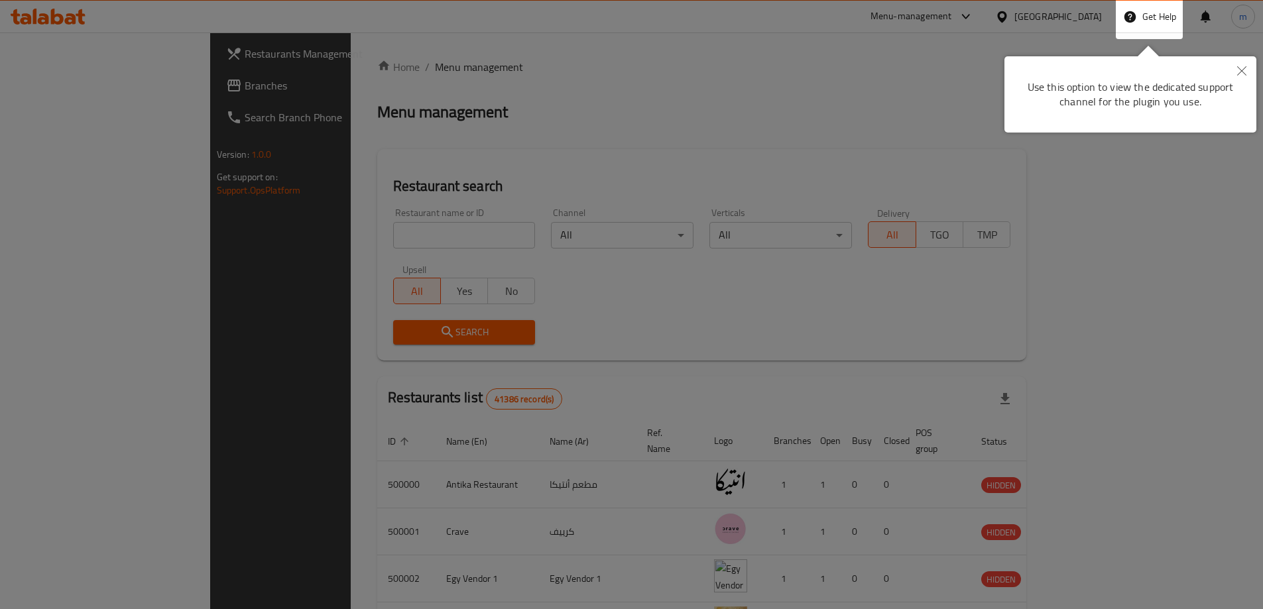
click at [1247, 68] on button "Close" at bounding box center [1241, 71] width 29 height 30
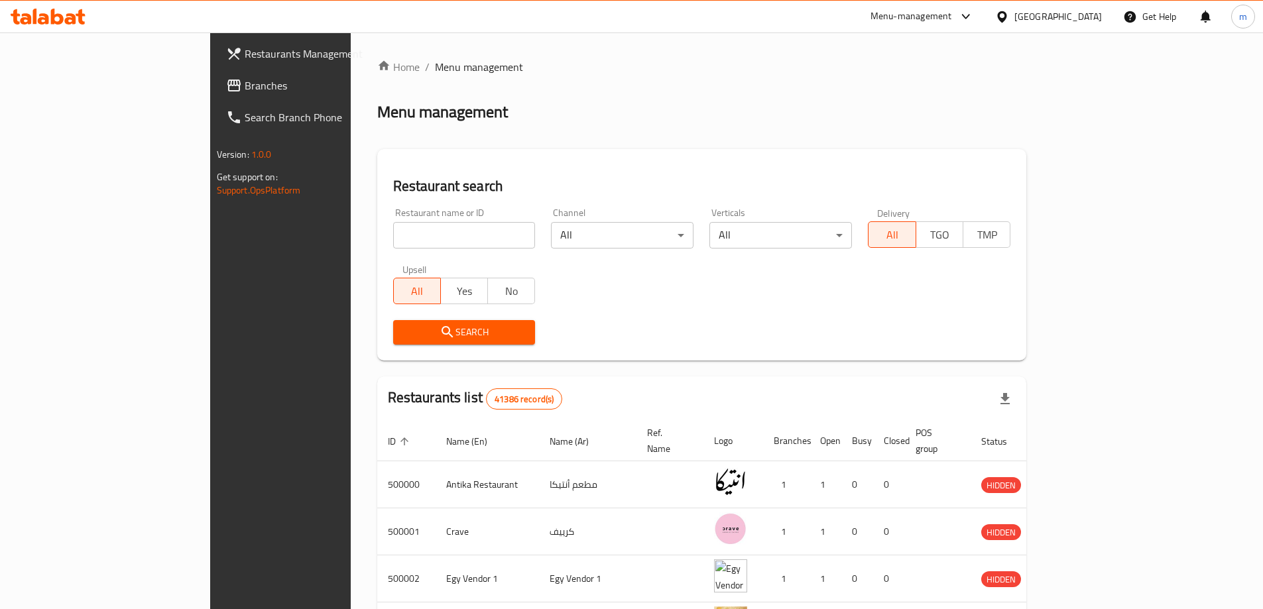
click at [245, 84] on span "Branches" at bounding box center [328, 86] width 166 height 16
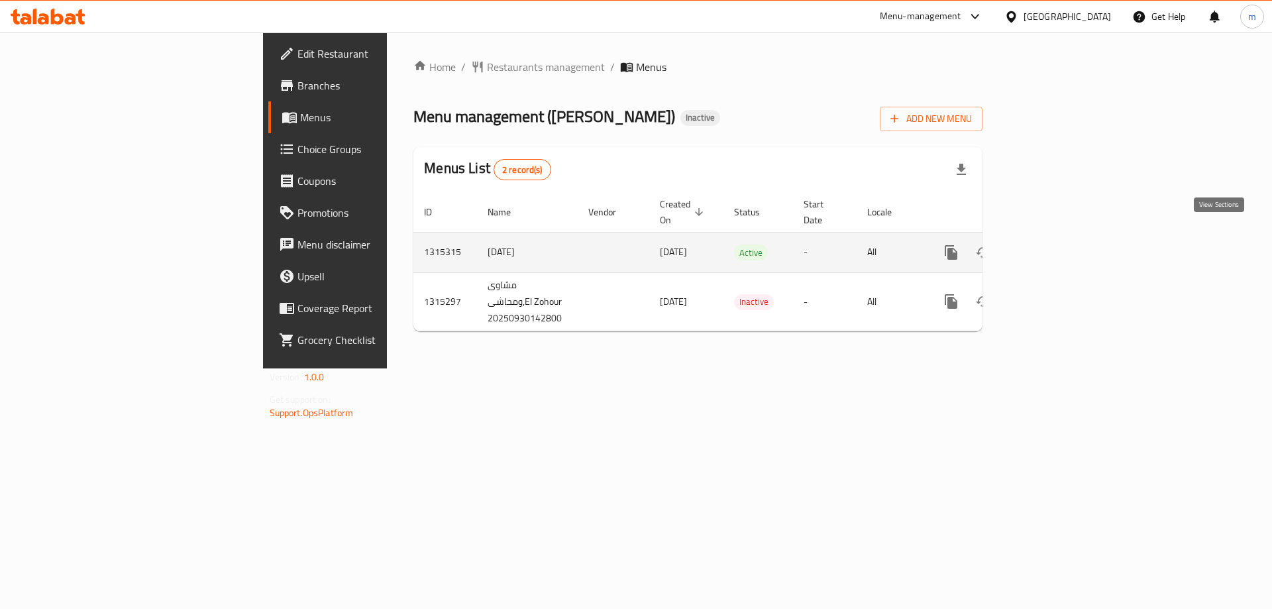
click at [1053, 247] on icon "enhanced table" at bounding box center [1047, 253] width 12 height 12
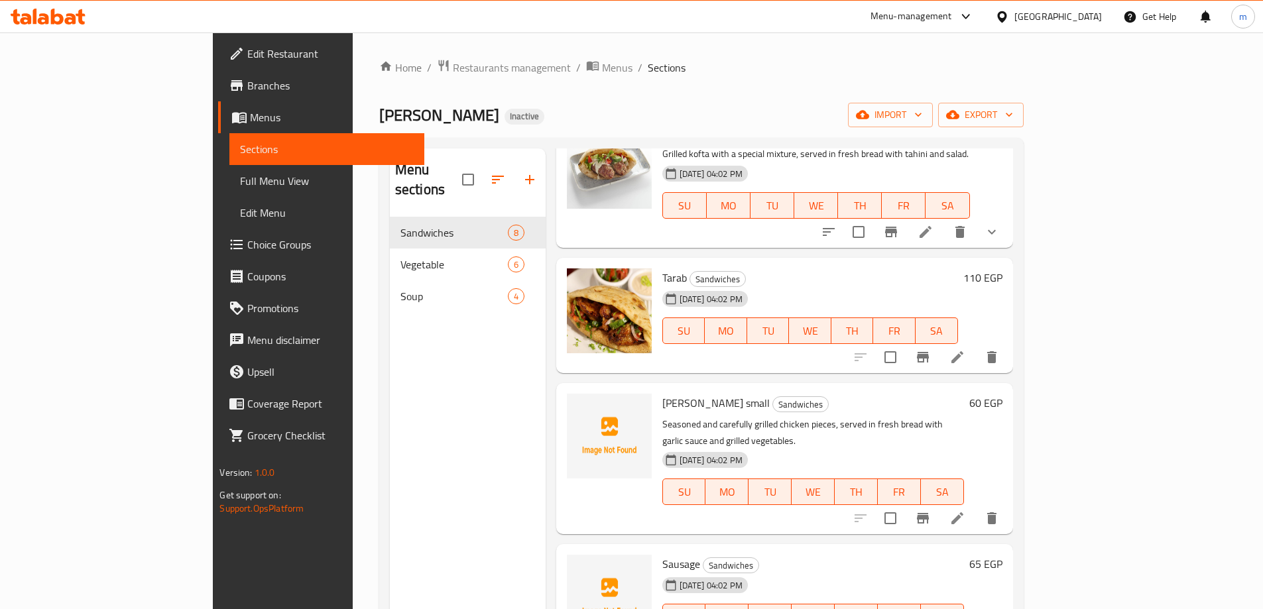
scroll to position [133, 0]
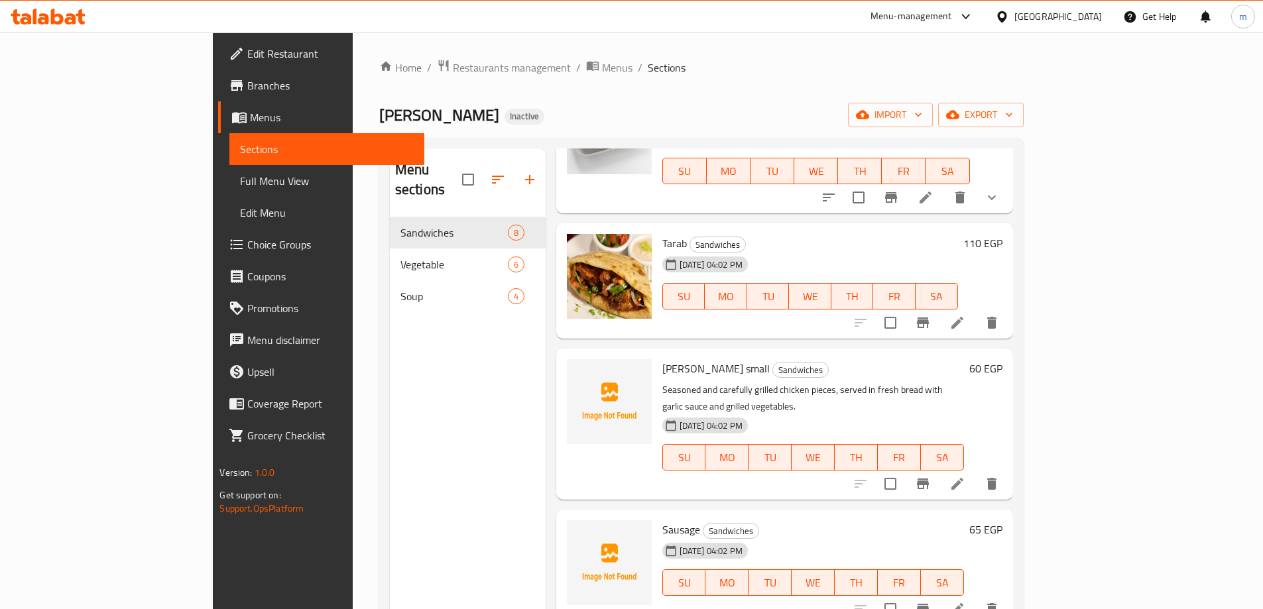
click at [240, 187] on span "Full Menu View" at bounding box center [326, 181] width 173 height 16
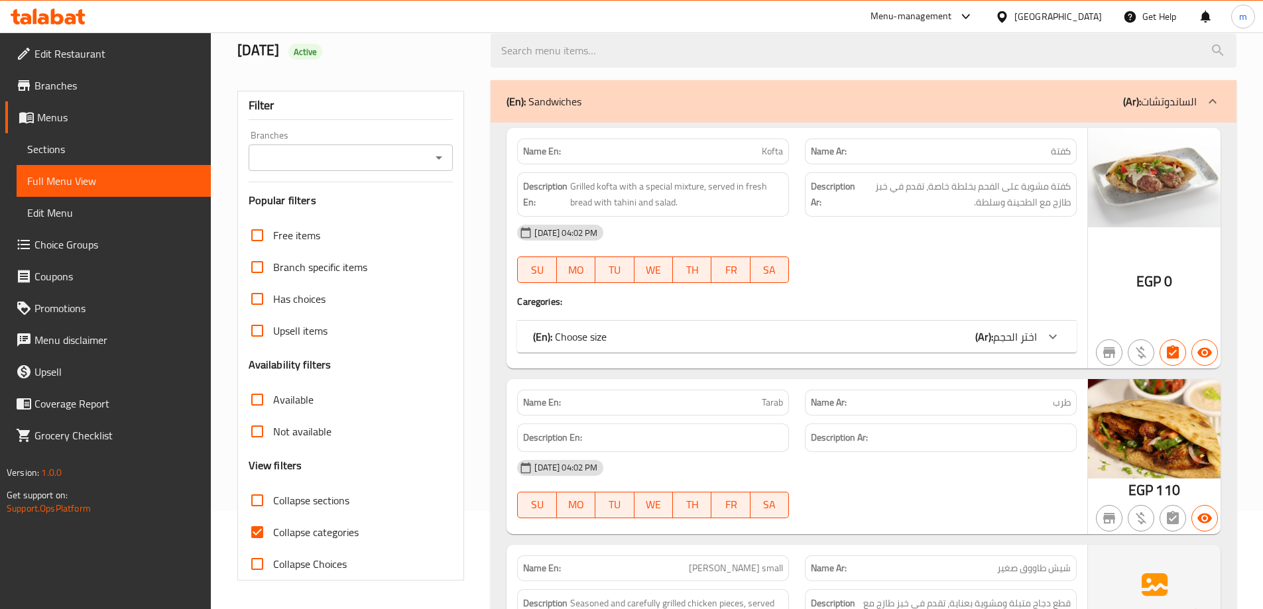
scroll to position [265, 0]
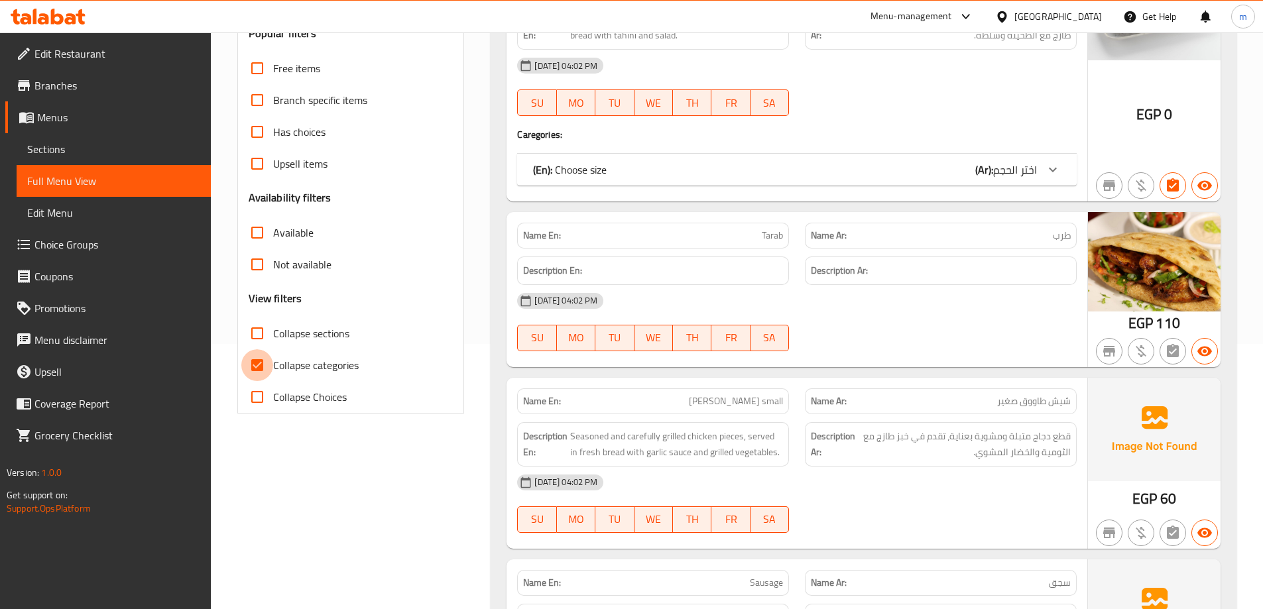
click at [258, 368] on input "Collapse categories" at bounding box center [257, 365] width 32 height 32
checkbox input "false"
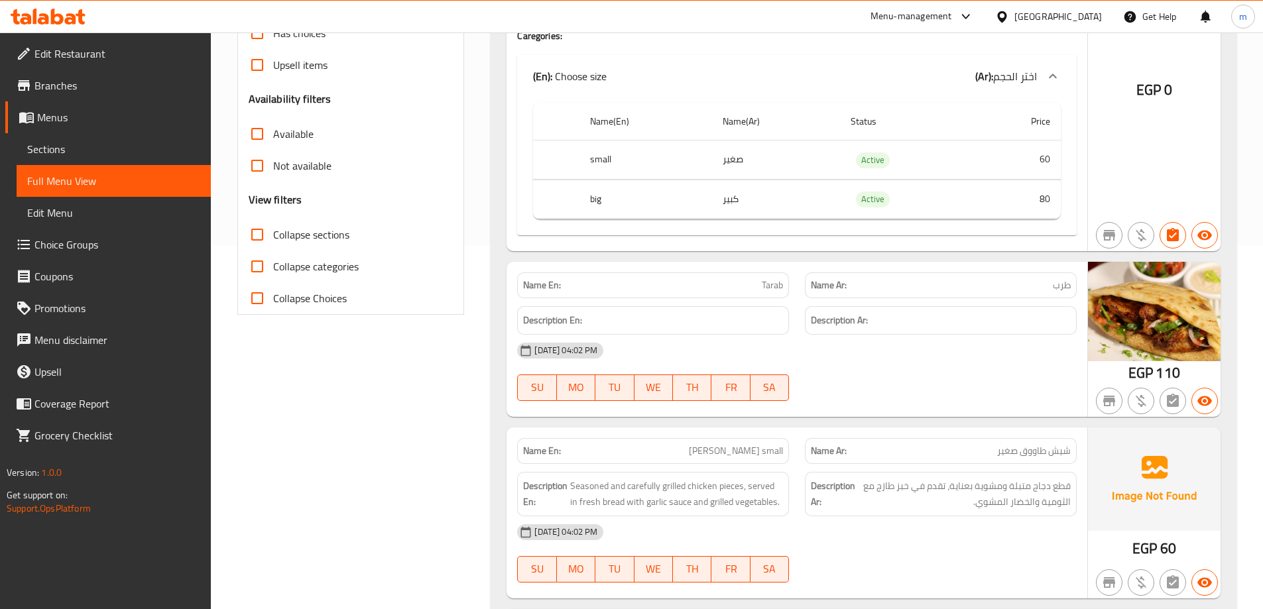
scroll to position [398, 0]
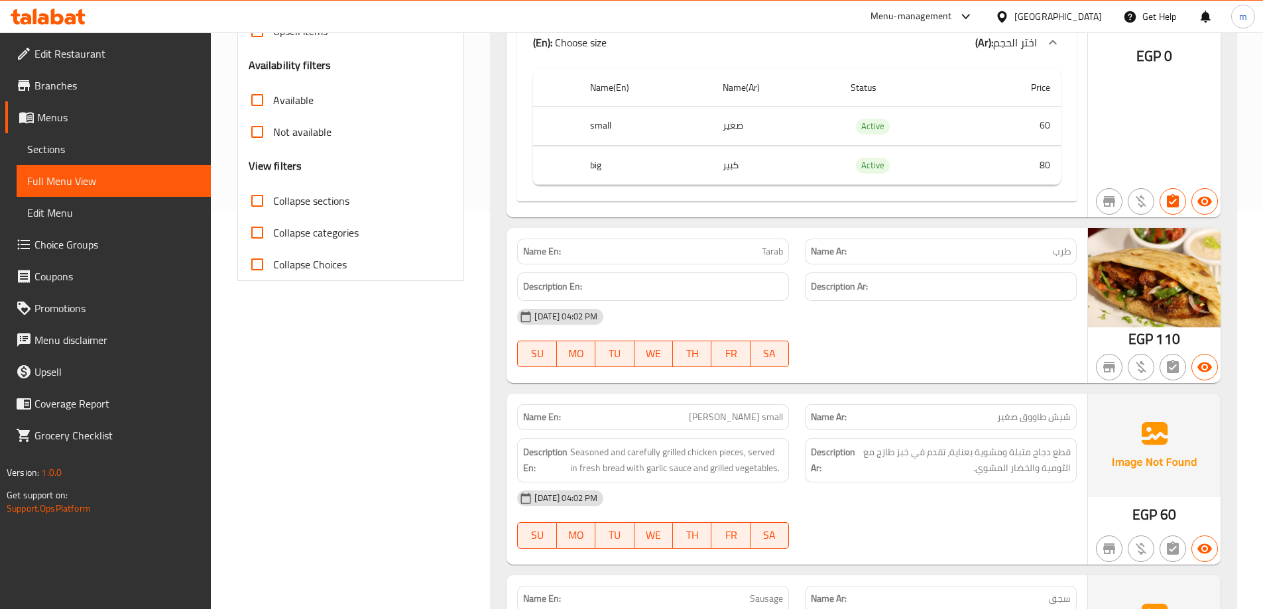
click at [123, 146] on span "Sections" at bounding box center [113, 149] width 173 height 16
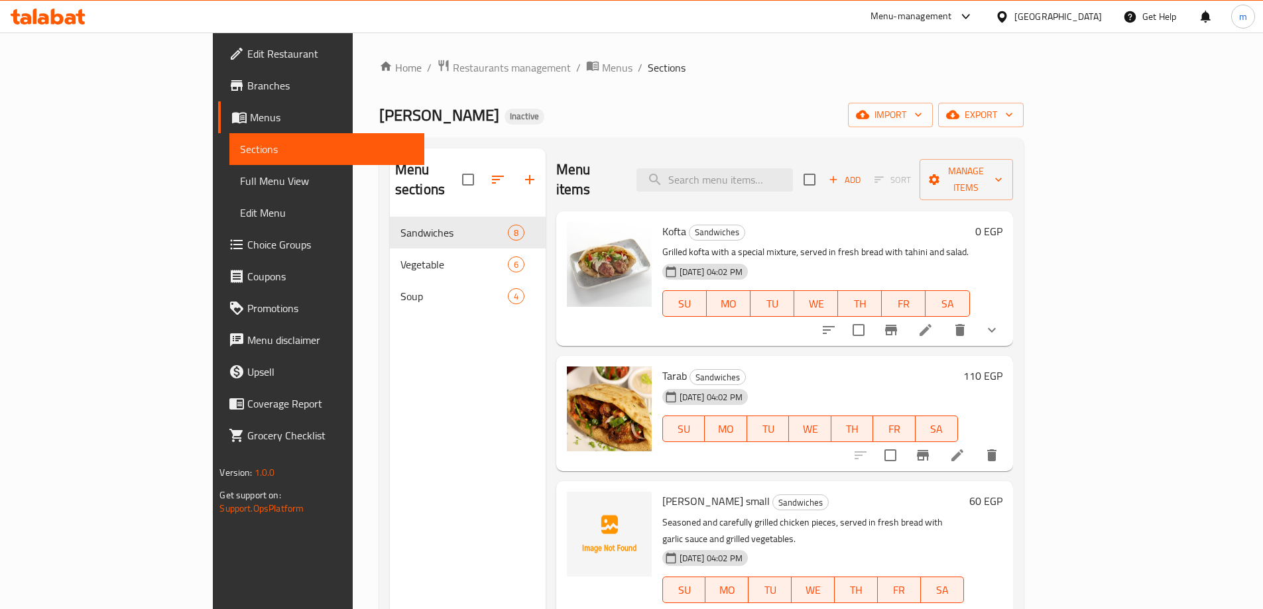
click at [976, 443] on li at bounding box center [956, 455] width 37 height 24
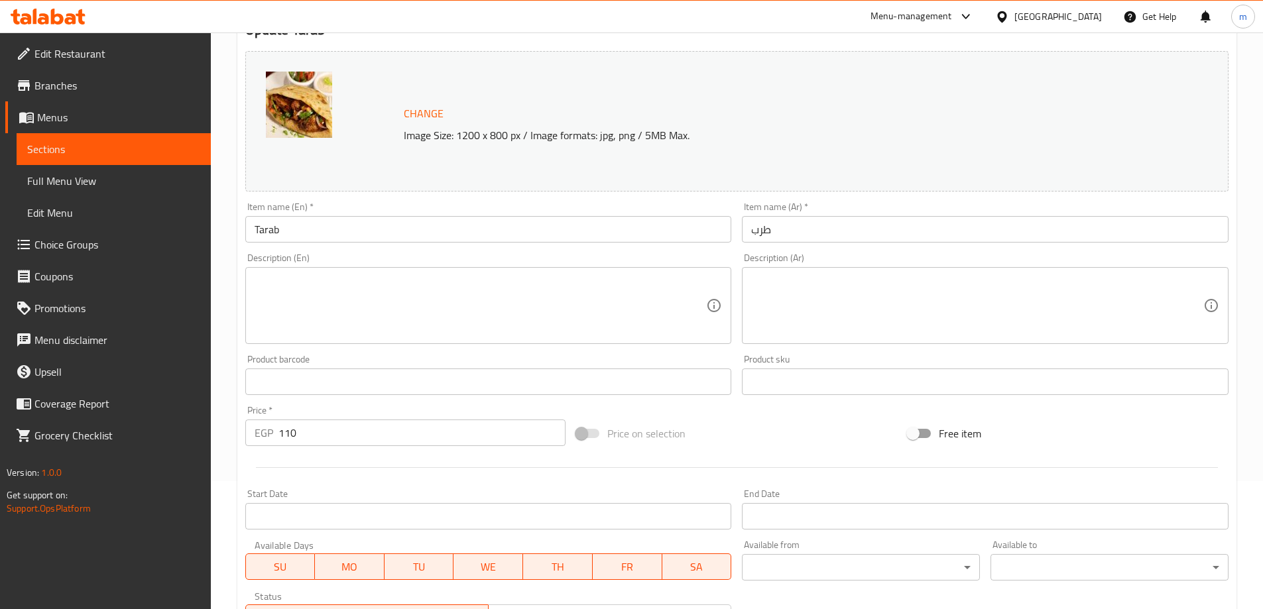
scroll to position [133, 0]
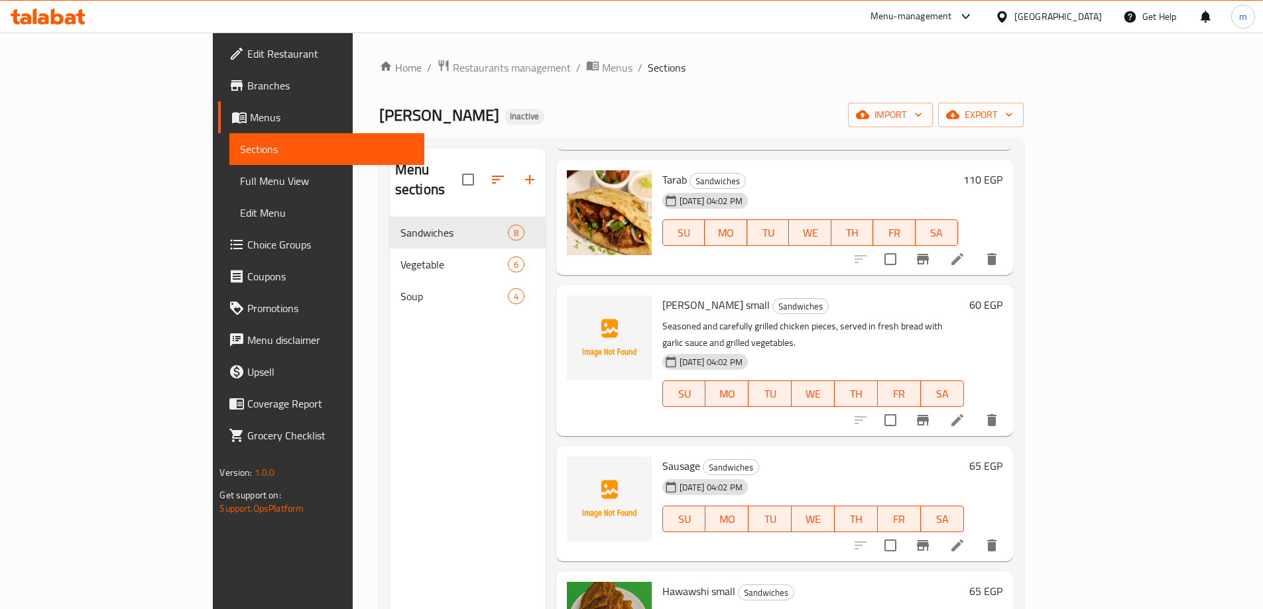
scroll to position [199, 0]
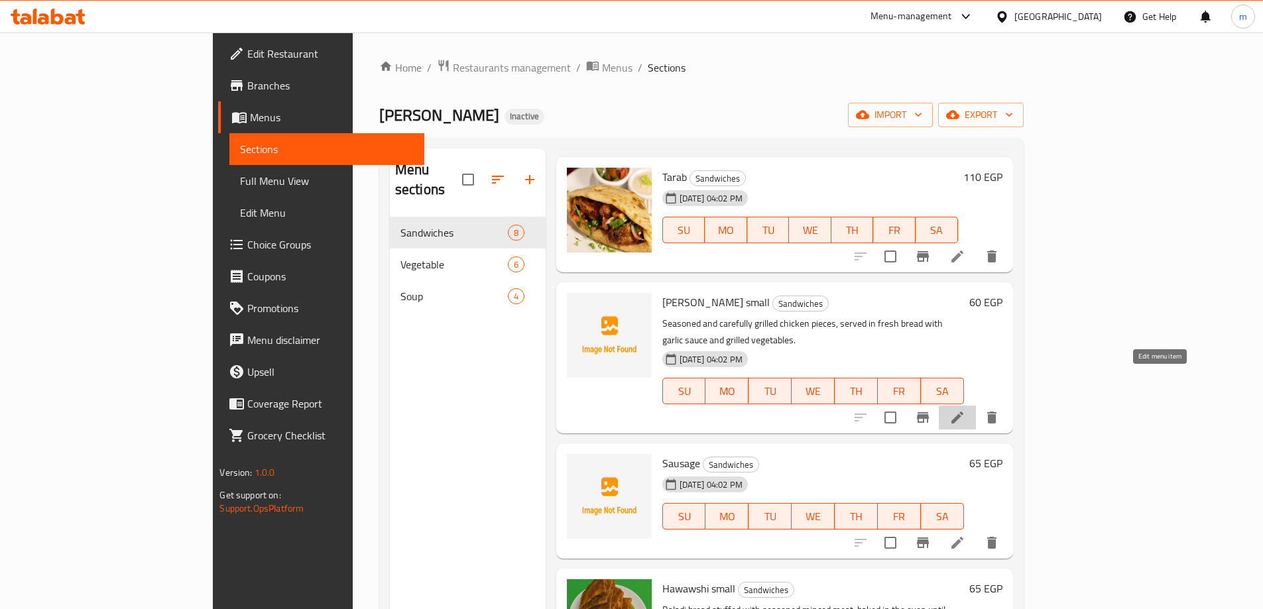
click at [965, 410] on icon at bounding box center [957, 418] width 16 height 16
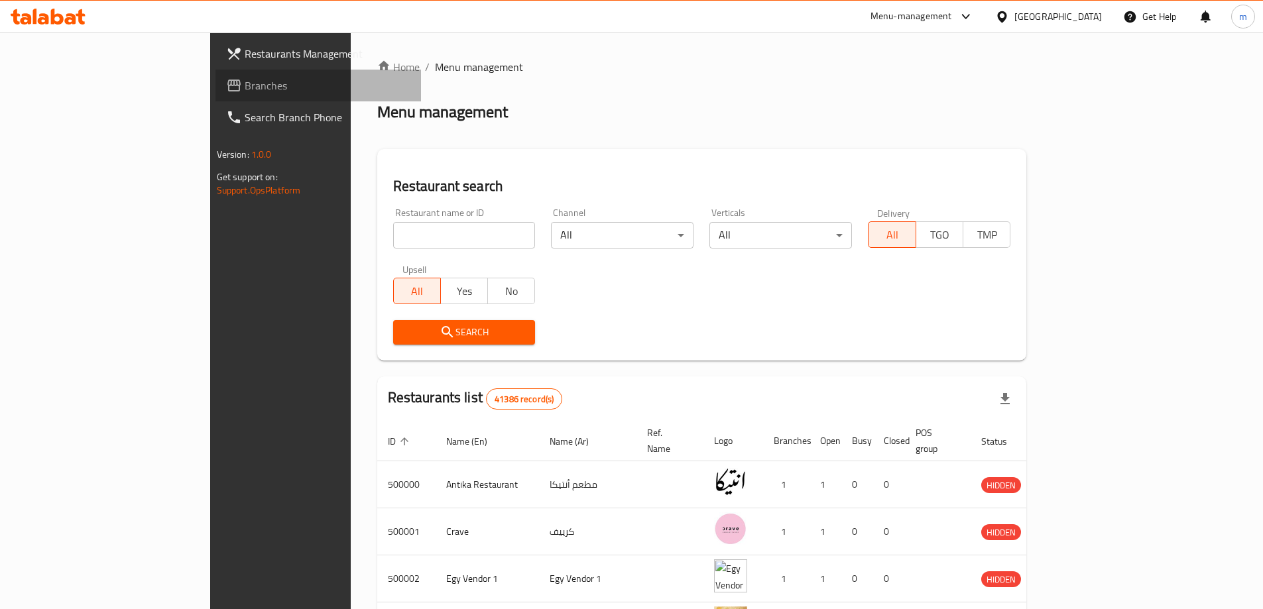
click at [245, 78] on span "Branches" at bounding box center [328, 86] width 166 height 16
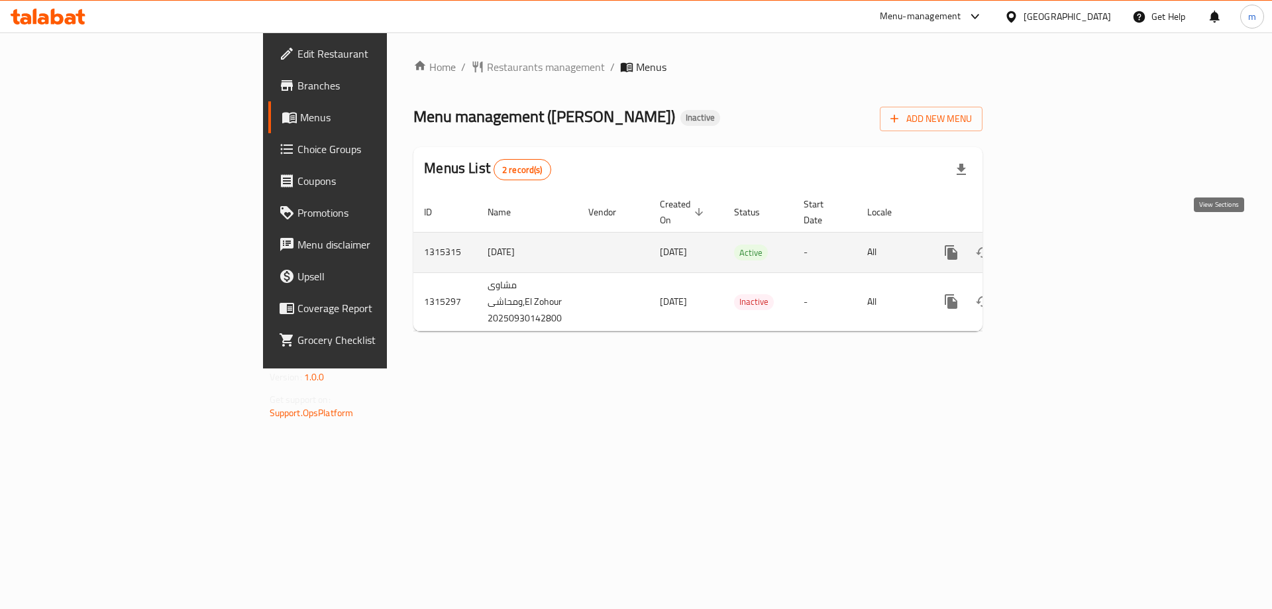
click at [1063, 246] on link "enhanced table" at bounding box center [1047, 253] width 32 height 32
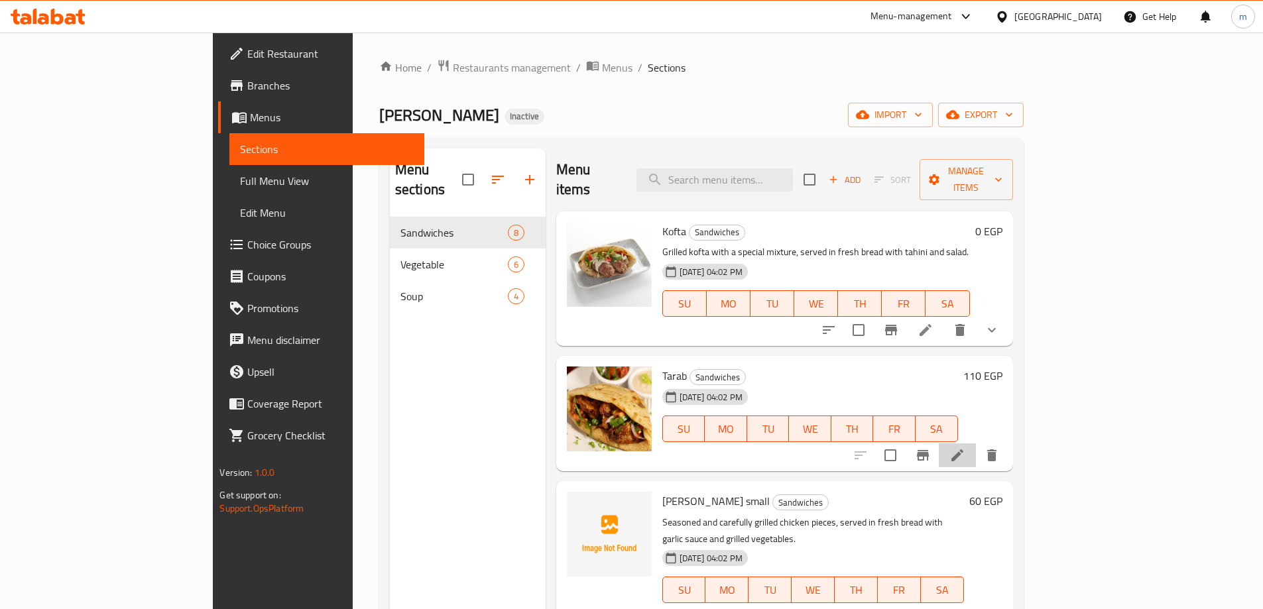
click at [976, 443] on li at bounding box center [956, 455] width 37 height 24
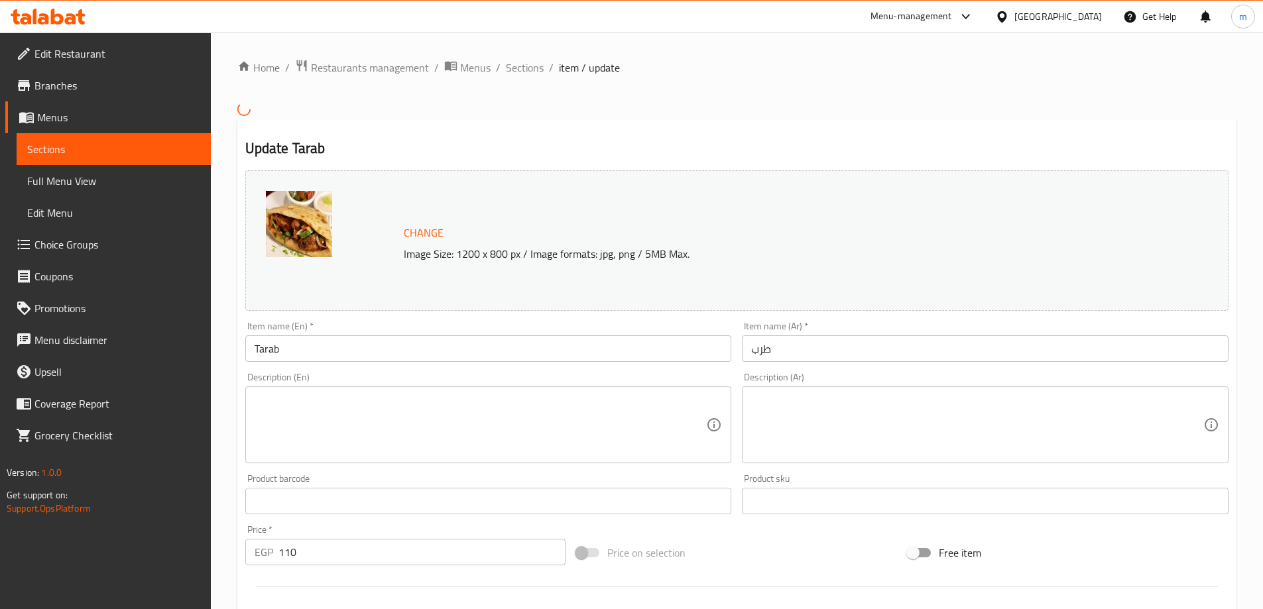
click at [85, 149] on span "Sections" at bounding box center [113, 149] width 173 height 16
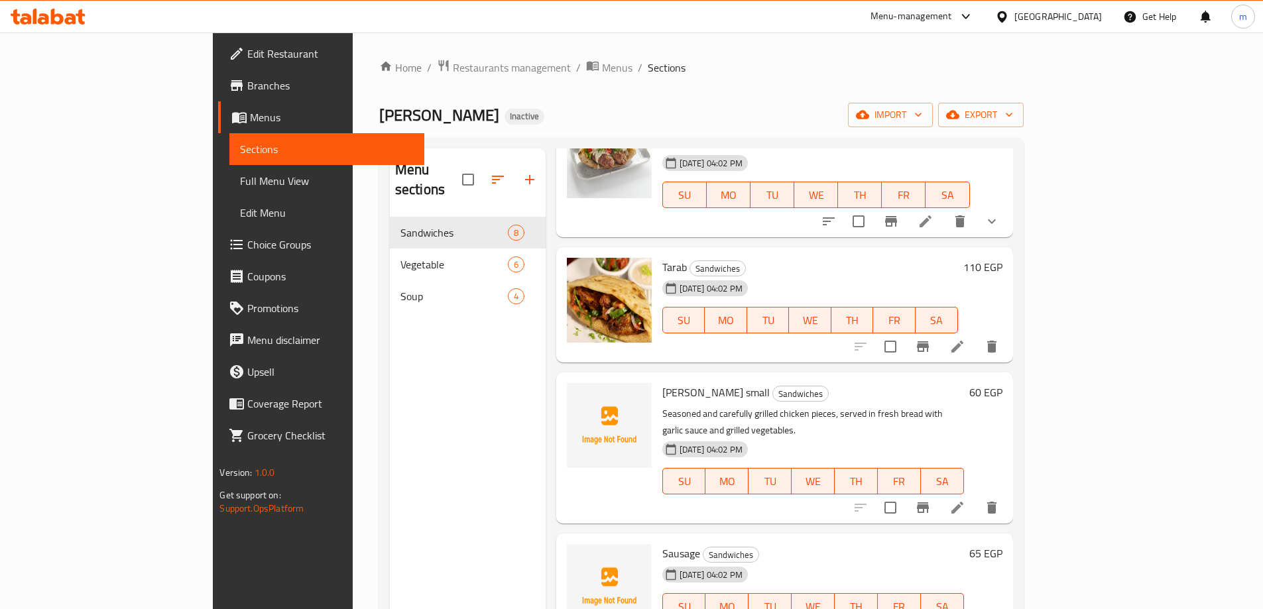
scroll to position [133, 0]
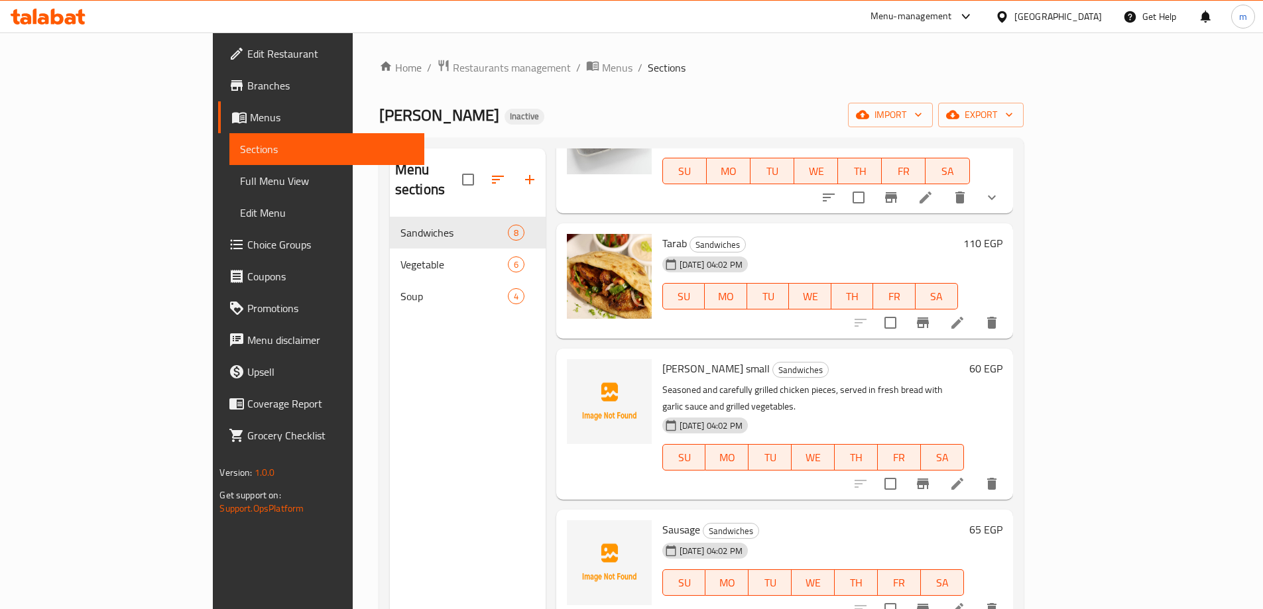
click at [976, 472] on li at bounding box center [956, 484] width 37 height 24
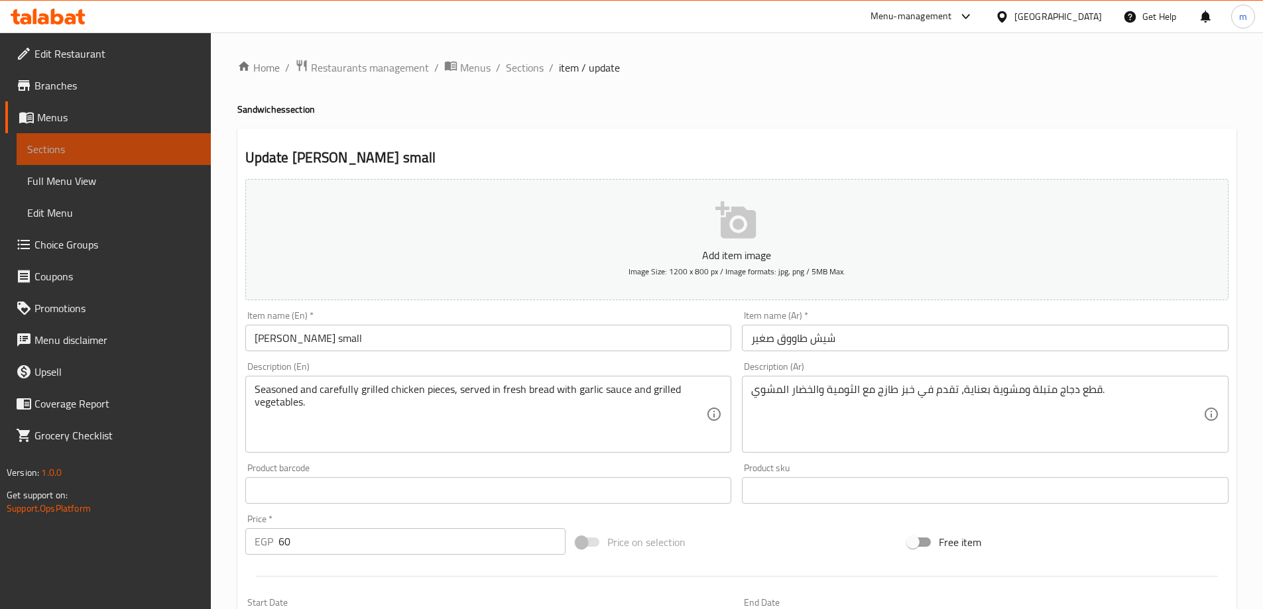
click at [78, 146] on span "Sections" at bounding box center [113, 149] width 173 height 16
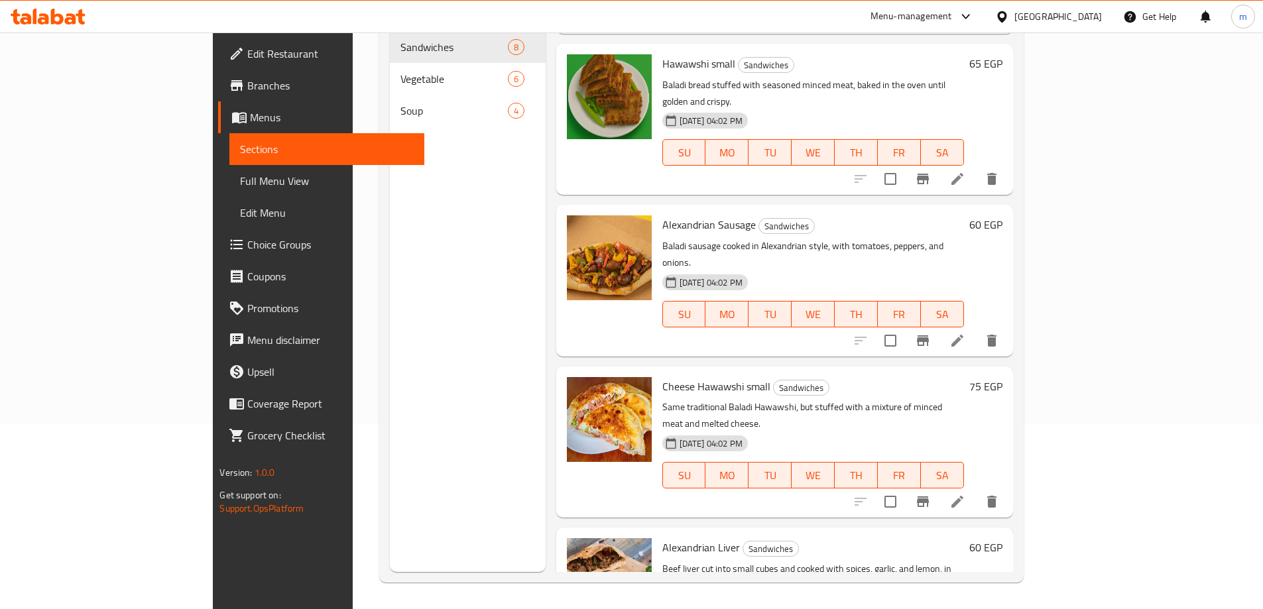
scroll to position [543, 0]
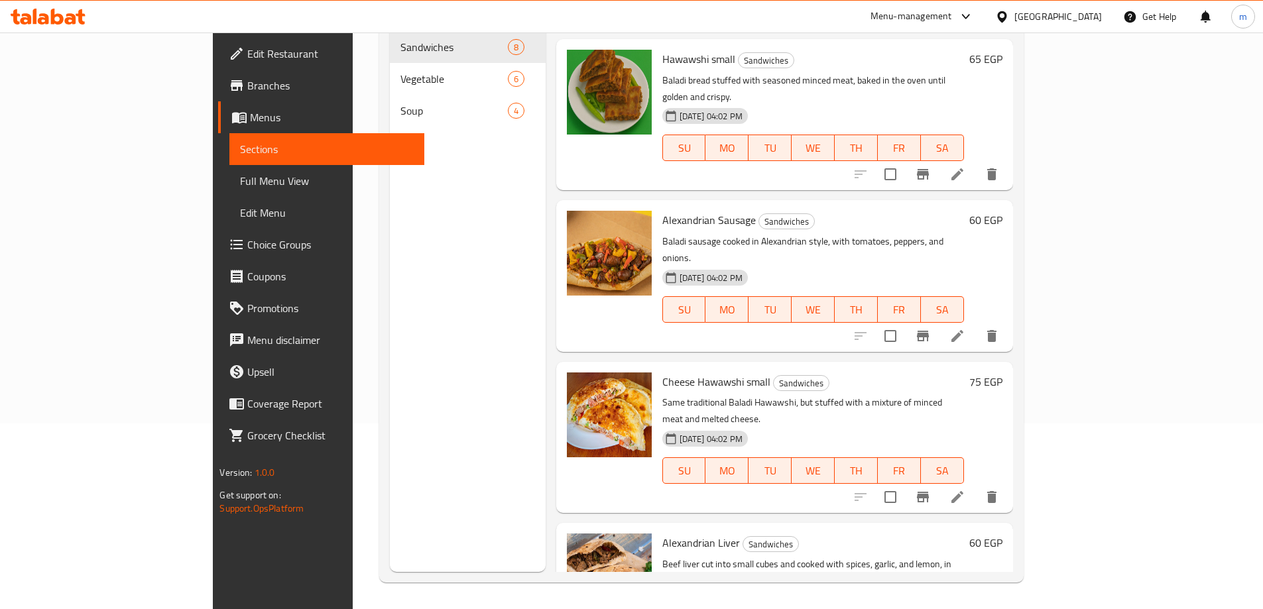
click at [72, 23] on icon at bounding box center [70, 18] width 11 height 11
